Goal: Task Accomplishment & Management: Use online tool/utility

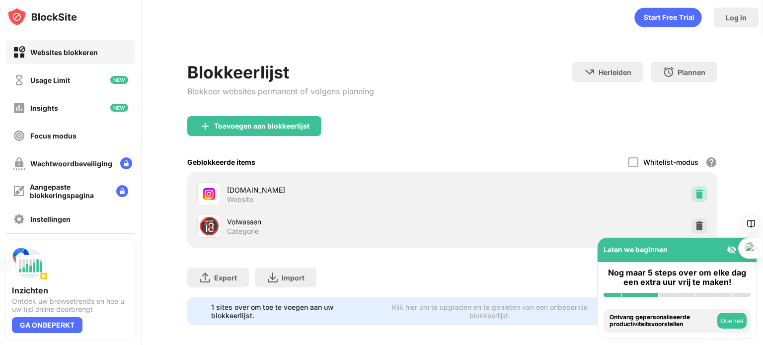
click at [695, 190] on img at bounding box center [700, 194] width 10 height 10
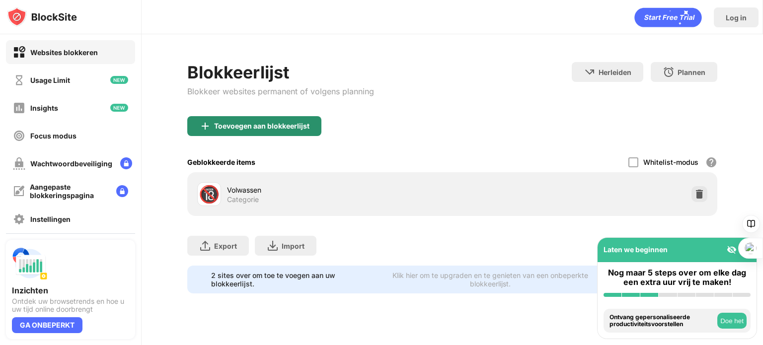
click at [278, 129] on div "Toevoegen aan blokkeerlijst" at bounding box center [261, 126] width 95 height 8
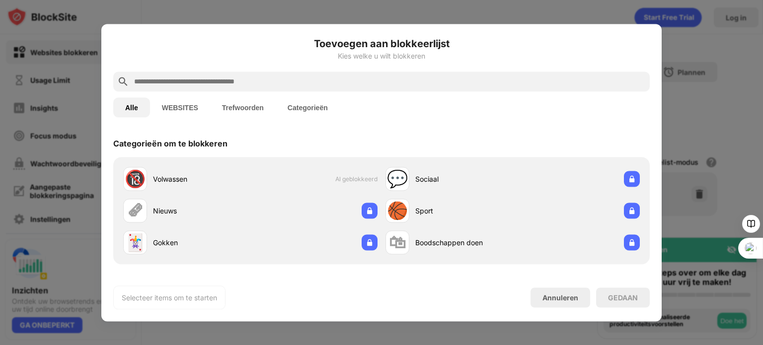
click at [246, 86] on input "text" at bounding box center [389, 82] width 513 height 12
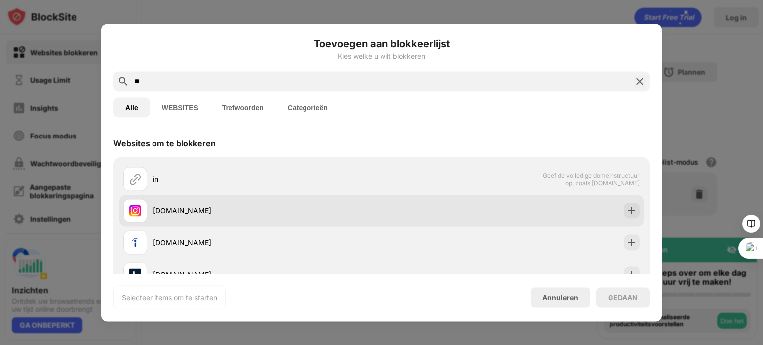
type input "**"
click at [190, 214] on div "[DOMAIN_NAME]" at bounding box center [267, 211] width 229 height 10
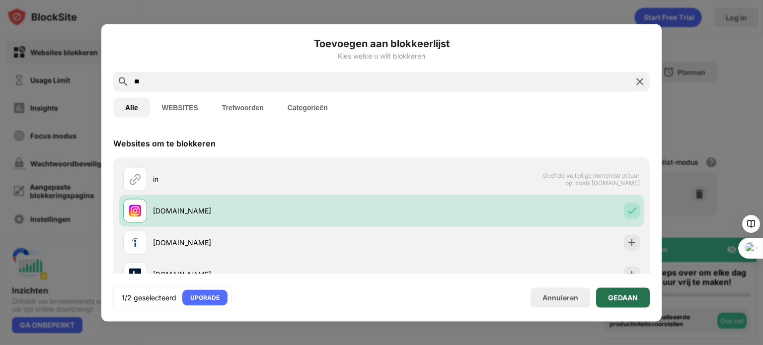
click at [629, 304] on div "GEDAAN" at bounding box center [623, 298] width 54 height 20
